Goal: Check status: Check status

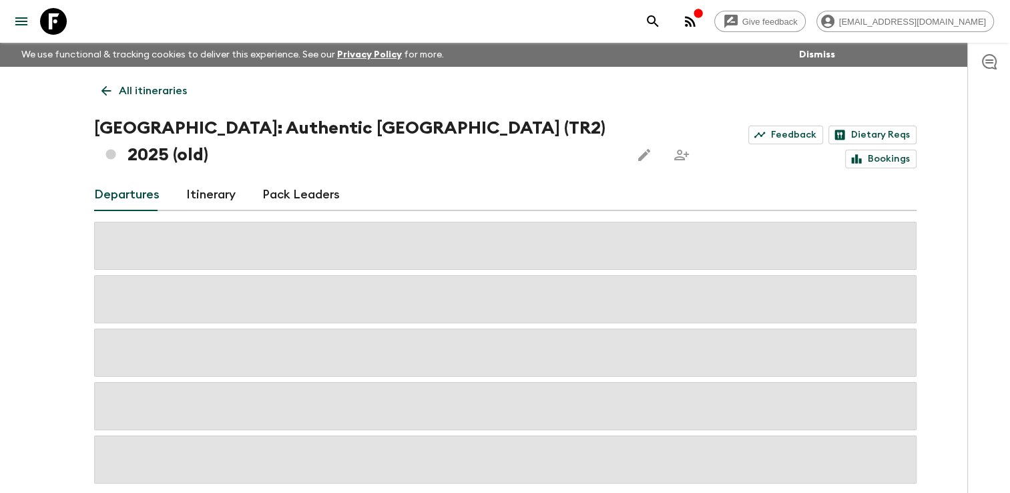
click at [107, 93] on icon at bounding box center [106, 90] width 15 height 15
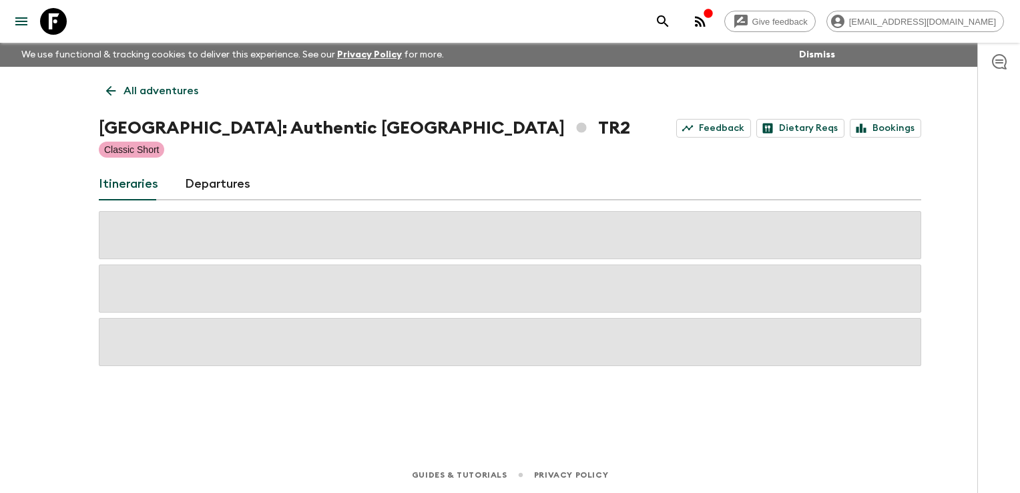
click at [118, 93] on icon at bounding box center [111, 90] width 15 height 15
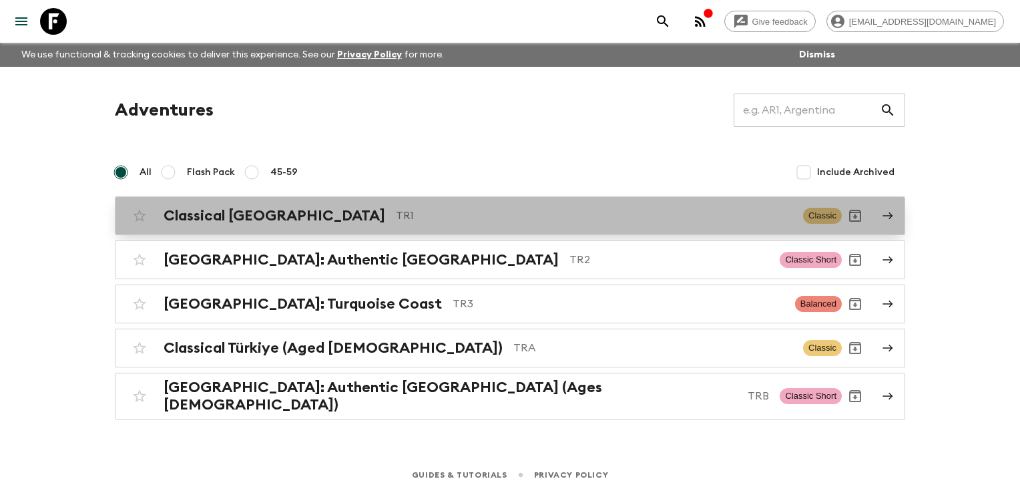
click at [230, 213] on h2 "Classical [GEOGRAPHIC_DATA]" at bounding box center [275, 215] width 222 height 17
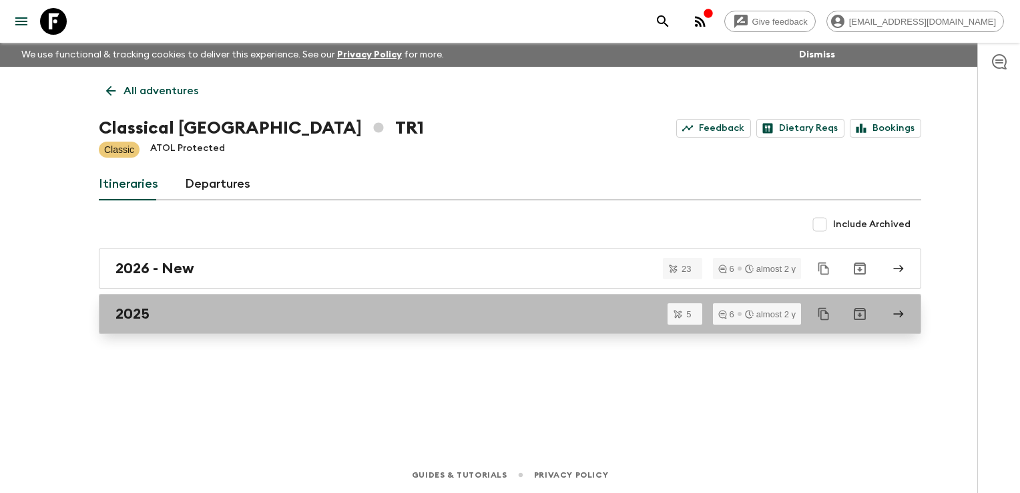
click at [200, 311] on div "2025" at bounding box center [498, 313] width 764 height 17
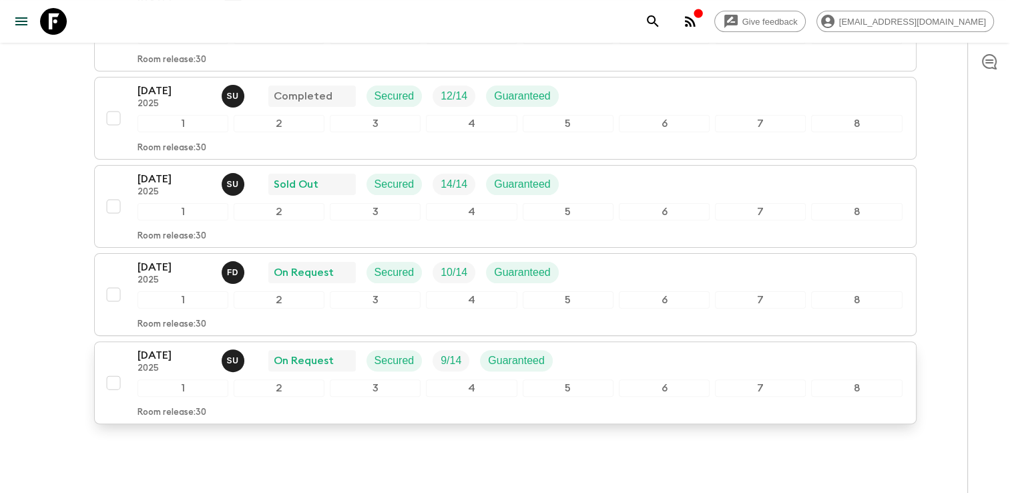
scroll to position [345, 0]
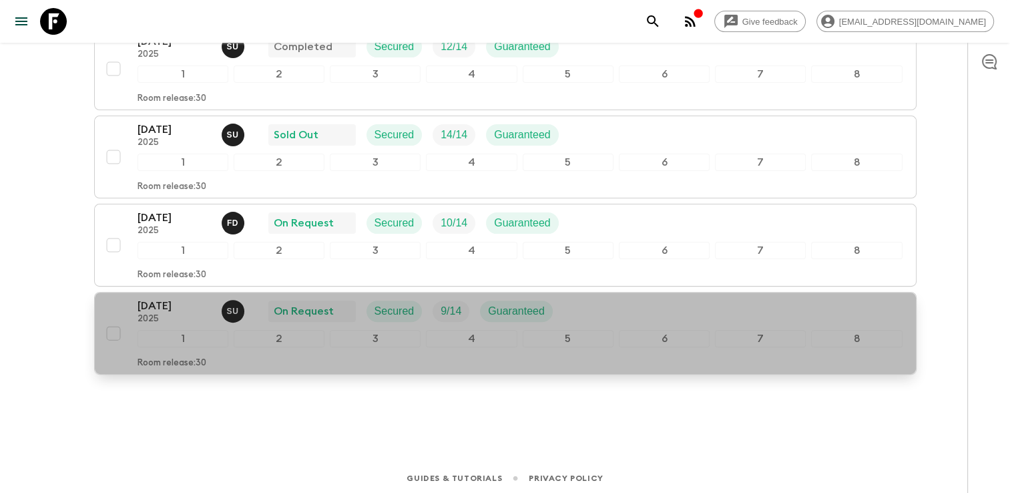
click at [601, 309] on div "[DATE] 2025 S U On Request Secured 9 / 14 Guaranteed" at bounding box center [520, 311] width 765 height 27
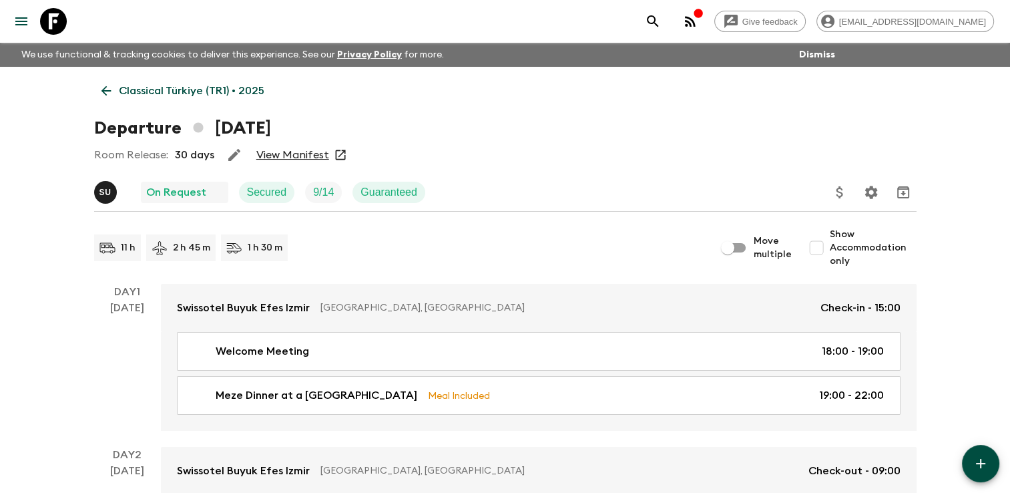
click at [297, 154] on link "View Manifest" at bounding box center [292, 154] width 73 height 13
